Goal: Task Accomplishment & Management: Manage account settings

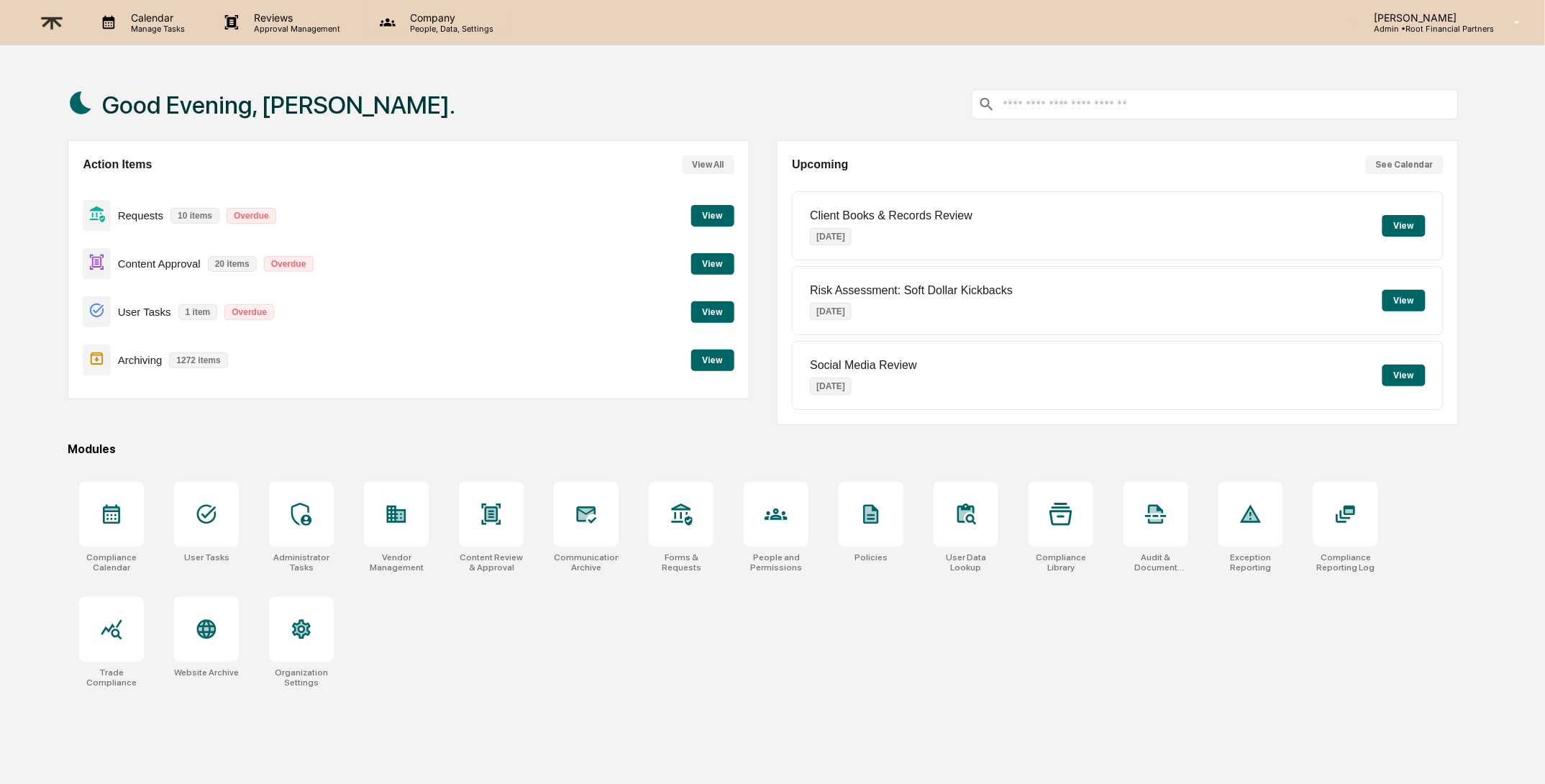
click at [434, 23] on p "Company" at bounding box center [449, 18] width 102 height 12
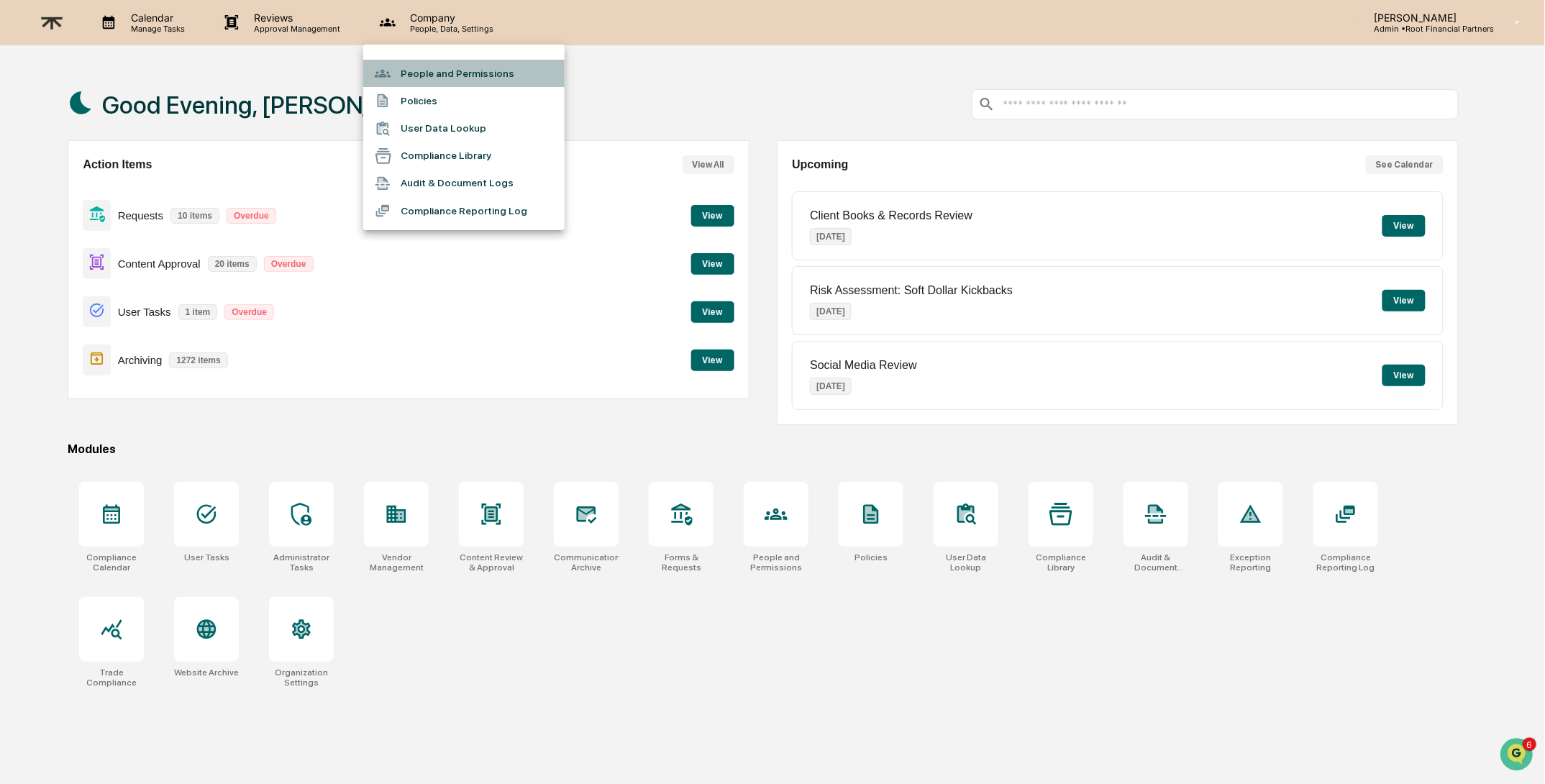
click at [465, 77] on li "People and Permissions" at bounding box center [464, 73] width 202 height 27
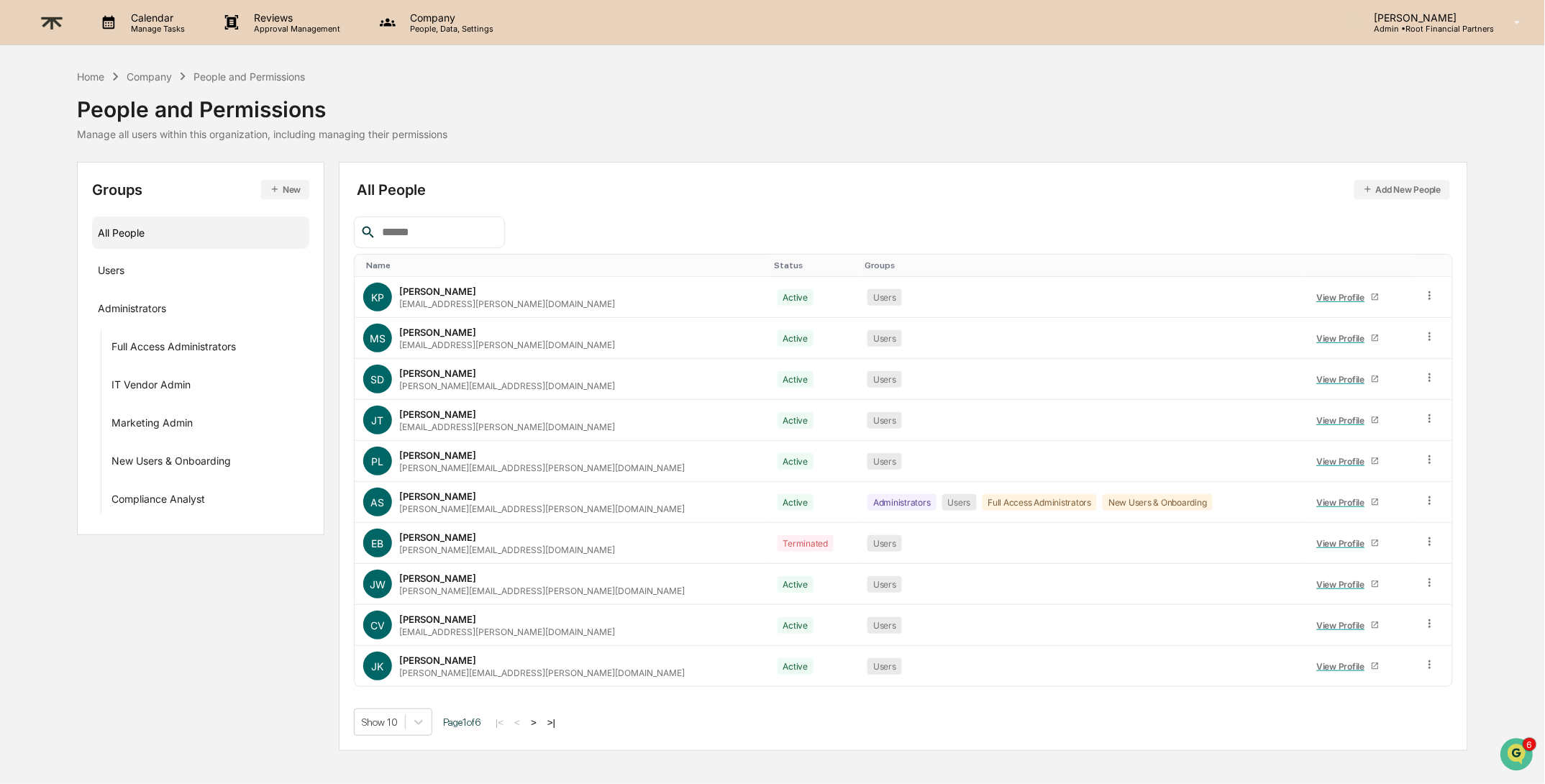
click at [445, 226] on input "text" at bounding box center [437, 233] width 123 height 19
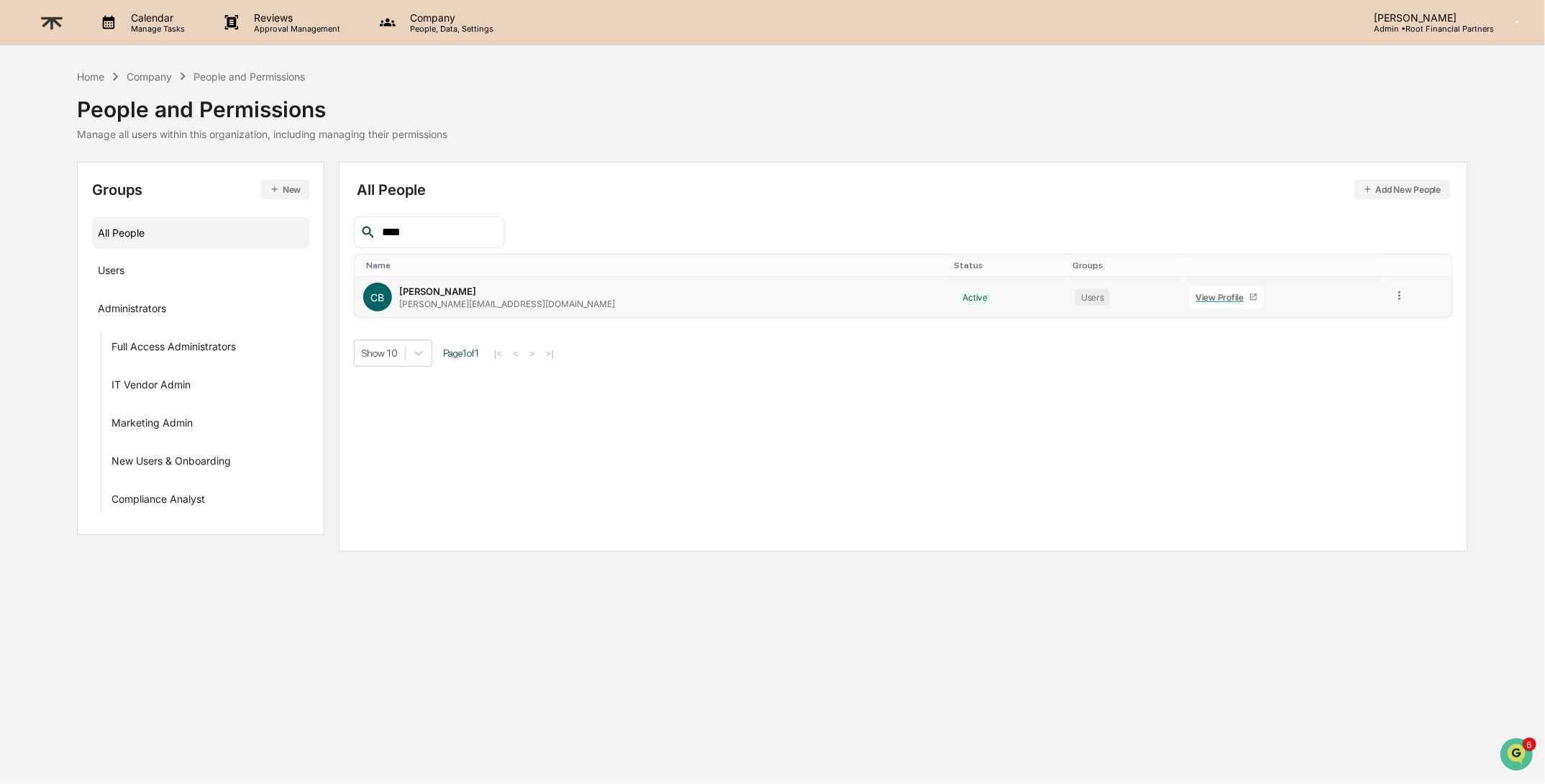
type input "****"
click at [1402, 297] on td at bounding box center [1418, 298] width 68 height 41
click at [1396, 299] on icon at bounding box center [1400, 295] width 13 height 13
click at [1361, 344] on div "Change Status" at bounding box center [1335, 348] width 120 height 17
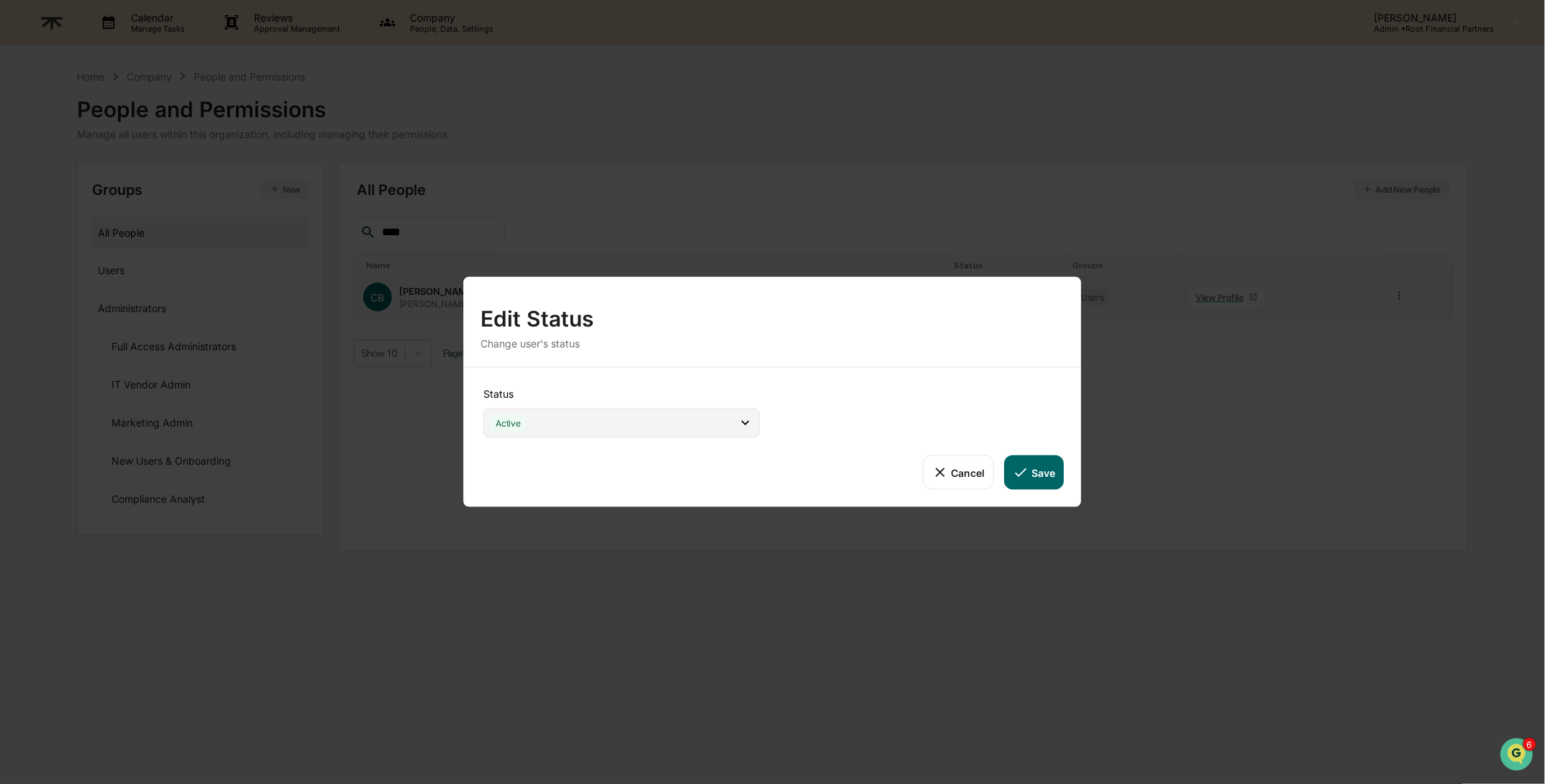
click at [586, 427] on div "Active" at bounding box center [622, 423] width 277 height 30
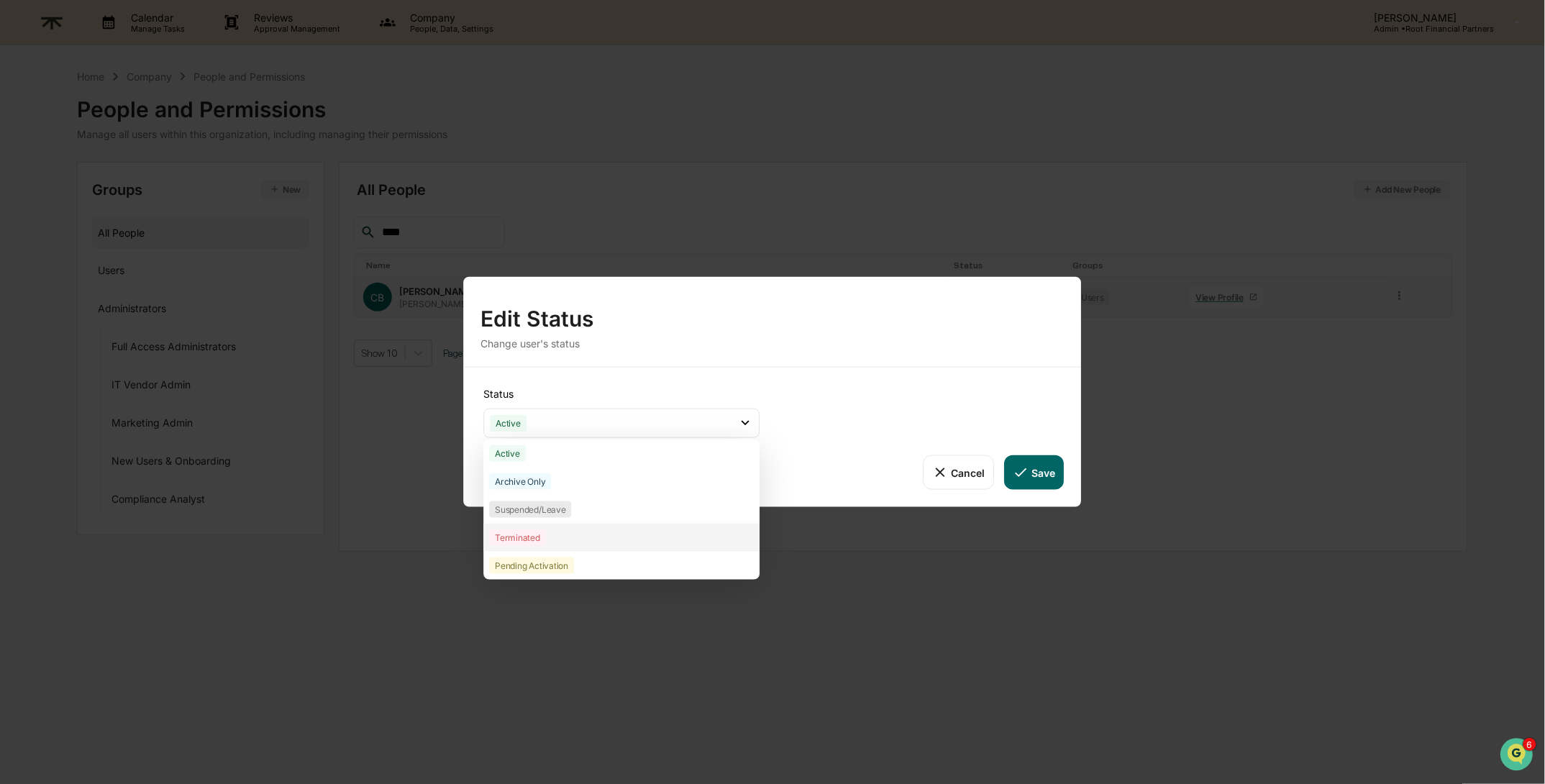
click at [588, 530] on div "Terminated" at bounding box center [622, 537] width 277 height 28
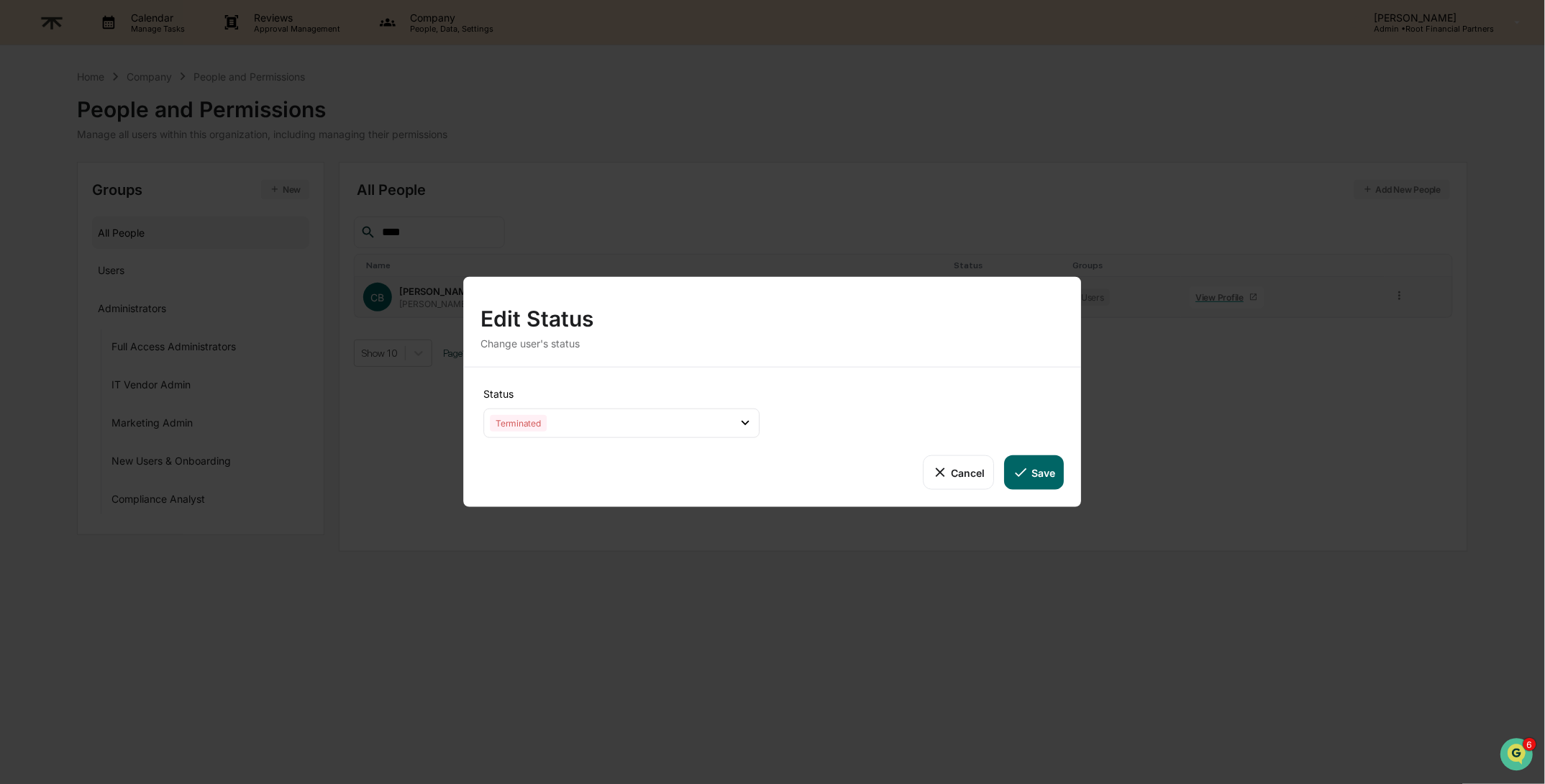
click at [1040, 468] on button "Save" at bounding box center [1034, 472] width 59 height 34
